Goal: Check status: Check status

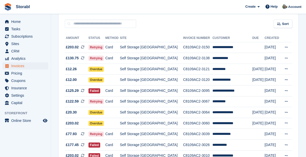
scroll to position [54, 0]
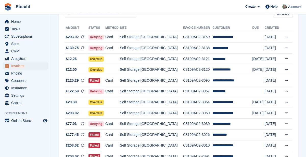
click at [203, 101] on td "C8109AC2-3064" at bounding box center [197, 102] width 29 height 11
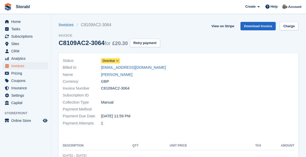
click at [227, 29] on link "View on Stripe" at bounding box center [222, 26] width 27 height 8
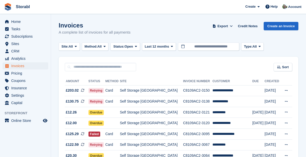
scroll to position [54, 0]
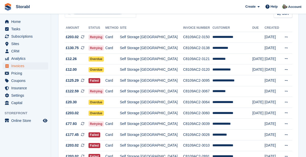
click at [268, 49] on td "[DATE]" at bounding box center [273, 48] width 16 height 11
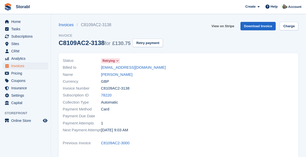
click at [223, 28] on link "View on Stripe" at bounding box center [222, 26] width 27 height 8
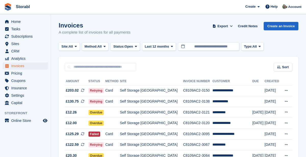
scroll to position [54, 0]
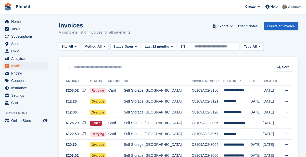
scroll to position [54, 0]
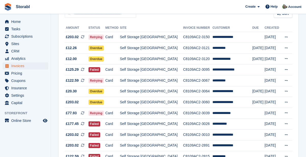
click at [246, 74] on td "**********" at bounding box center [232, 70] width 40 height 11
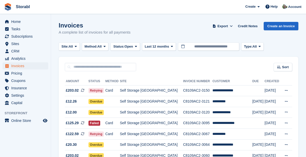
scroll to position [54, 0]
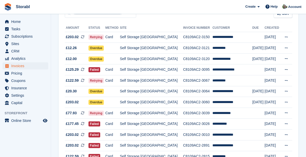
click at [234, 71] on td "**********" at bounding box center [232, 70] width 40 height 11
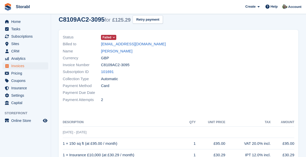
scroll to position [23, 0]
click at [109, 72] on link "101691" at bounding box center [107, 72] width 13 height 6
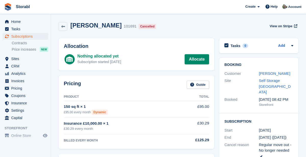
click at [66, 28] on link at bounding box center [63, 26] width 9 height 9
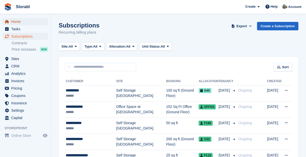
click at [19, 22] on span "Home" at bounding box center [26, 21] width 31 height 7
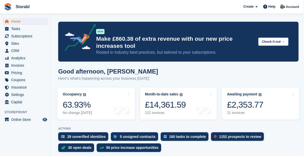
click at [253, 100] on div "Awaiting payment The total outstanding balance on all open invoices. £2,353.77 …" at bounding box center [247, 104] width 37 height 23
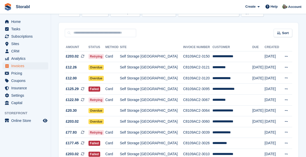
scroll to position [34, 0]
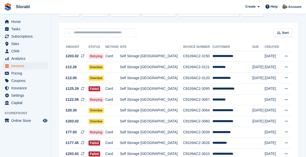
click at [196, 88] on td "C8109AC2-3095" at bounding box center [197, 89] width 29 height 11
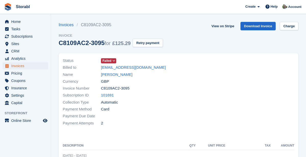
click at [130, 75] on link "[PERSON_NAME]" at bounding box center [116, 75] width 31 height 6
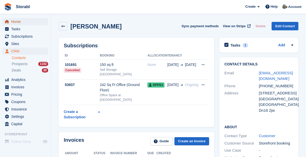
click at [18, 21] on span "Home" at bounding box center [26, 21] width 31 height 7
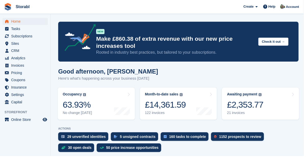
click at [275, 101] on link "Awaiting payment The total outstanding balance on all open invoices. £2,353.77 …" at bounding box center [263, 104] width 78 height 32
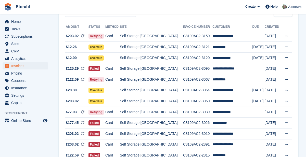
scroll to position [44, 0]
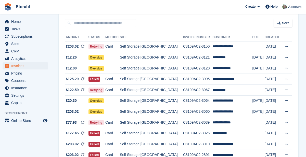
click at [198, 70] on td "C8109AC2-3120" at bounding box center [197, 68] width 29 height 11
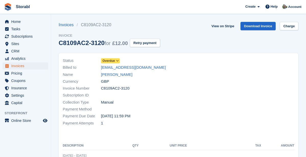
click at [224, 24] on link "View on Stripe" at bounding box center [222, 26] width 27 height 8
click at [15, 21] on span "Home" at bounding box center [26, 21] width 31 height 7
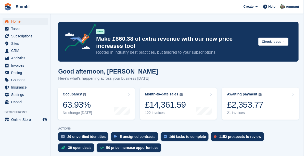
click at [269, 107] on link "Awaiting payment The total outstanding balance on all open invoices. £2,353.77 …" at bounding box center [263, 104] width 78 height 32
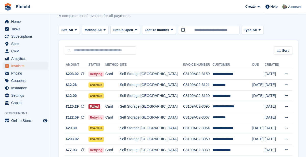
scroll to position [16, 0]
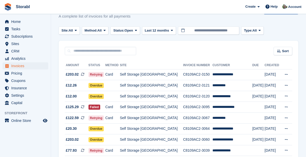
click at [229, 86] on td "**********" at bounding box center [232, 85] width 40 height 11
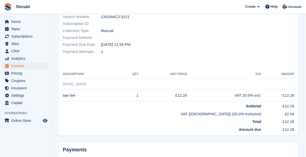
scroll to position [115, 0]
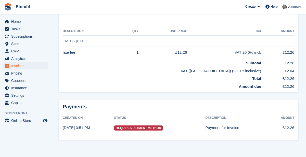
click at [161, 129] on span "Requires Payment Method" at bounding box center [138, 128] width 48 height 5
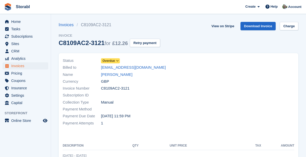
scroll to position [0, 0]
click at [225, 28] on link "View on Stripe" at bounding box center [222, 26] width 27 height 8
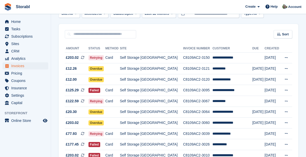
scroll to position [33, 0]
click at [232, 102] on td "**********" at bounding box center [232, 101] width 40 height 11
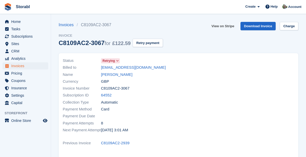
click at [221, 27] on link "View on Stripe" at bounding box center [222, 26] width 27 height 8
click at [120, 74] on link "[PERSON_NAME]" at bounding box center [116, 75] width 31 height 6
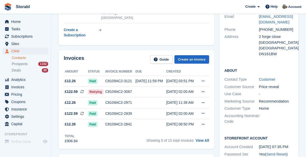
scroll to position [57, 0]
click at [207, 139] on link "View All" at bounding box center [203, 141] width 14 height 4
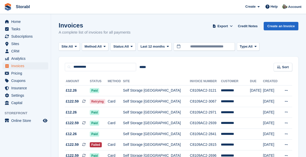
click at [287, 146] on icon at bounding box center [286, 144] width 3 height 3
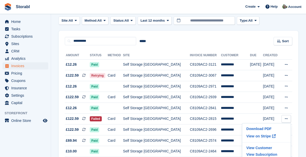
scroll to position [25, 0]
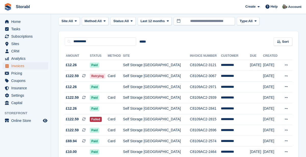
click at [285, 121] on button at bounding box center [285, 120] width 9 height 8
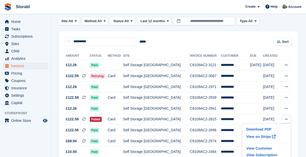
click at [262, 139] on p "View on Stripe" at bounding box center [266, 137] width 44 height 8
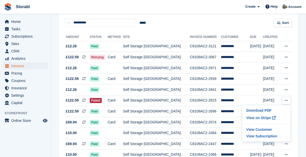
scroll to position [50, 0]
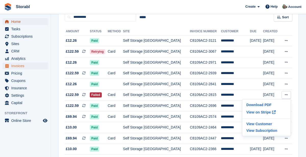
click at [15, 21] on span "Home" at bounding box center [26, 21] width 31 height 7
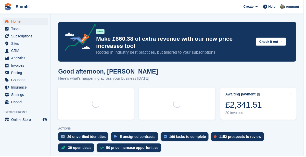
click at [267, 103] on link "Awaiting payment The total outstanding balance on all open invoices. £2,341.51 …" at bounding box center [260, 104] width 77 height 32
